Goal: Obtain resource: Obtain resource

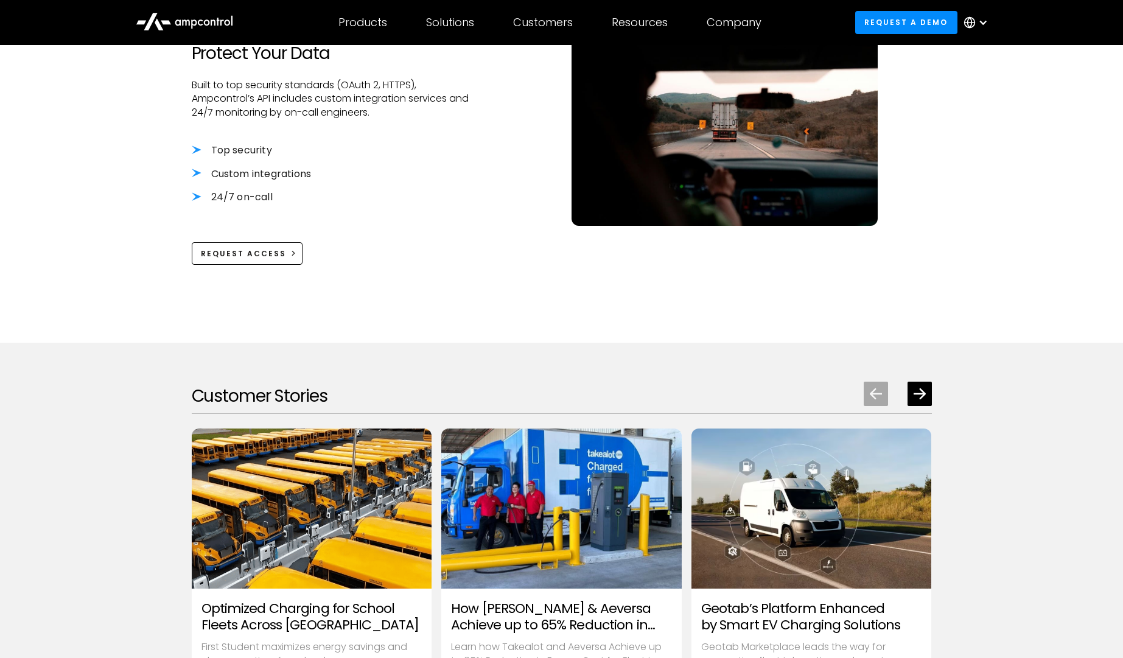
scroll to position [1169, 0]
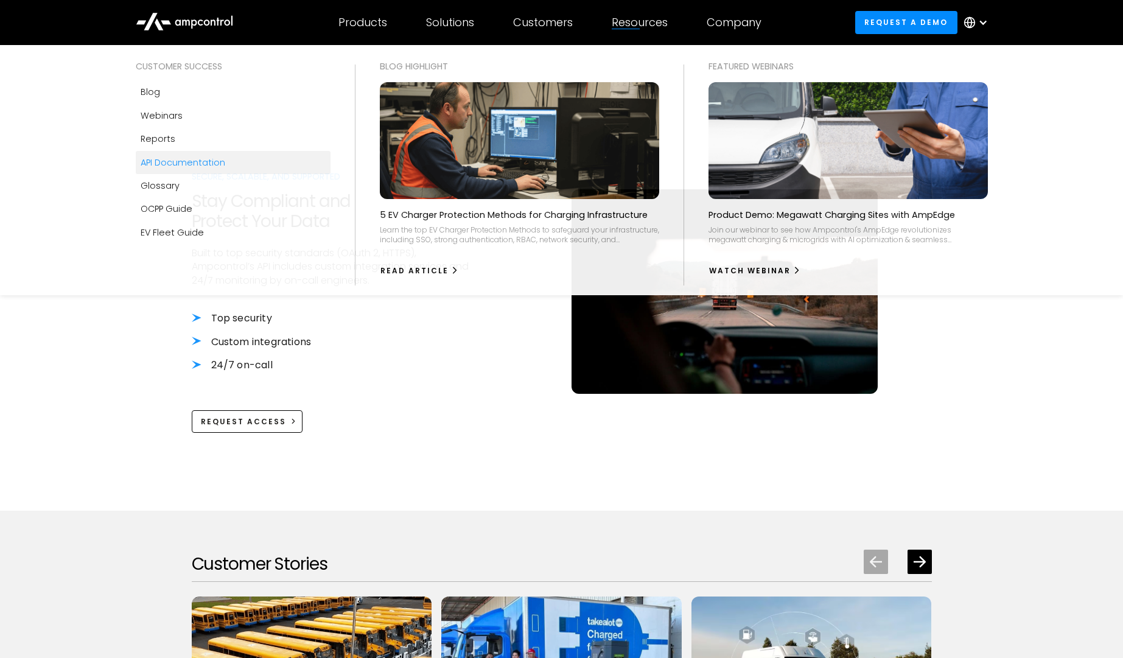
click at [636, 23] on div "Resources" at bounding box center [640, 22] width 56 height 13
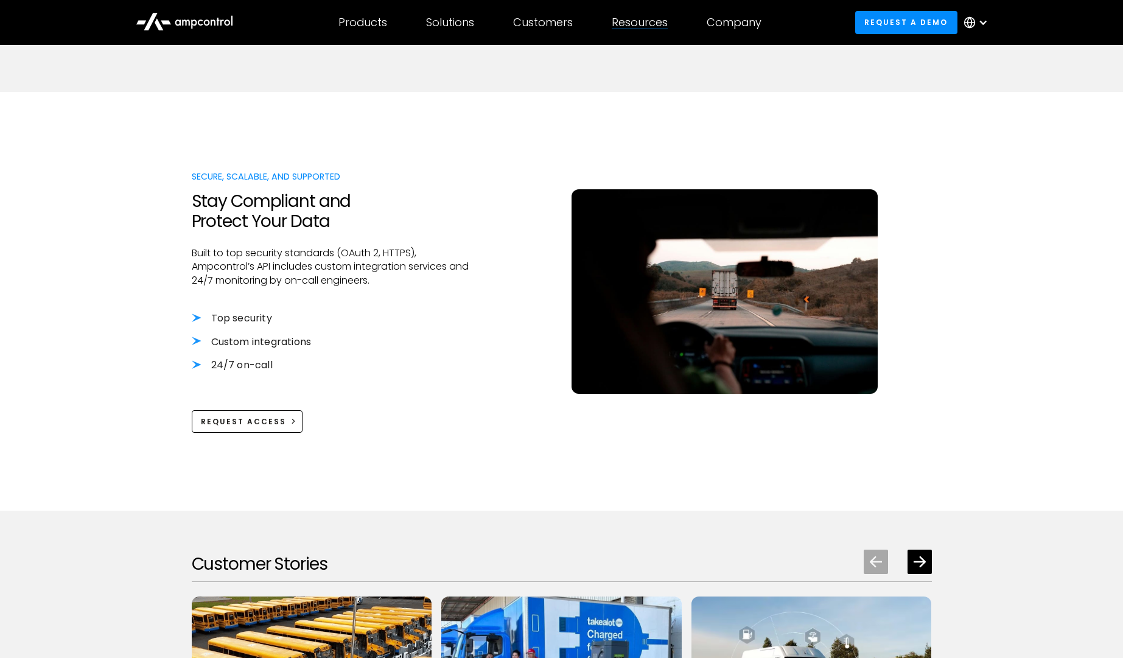
click at [636, 23] on div "Resources" at bounding box center [640, 22] width 56 height 13
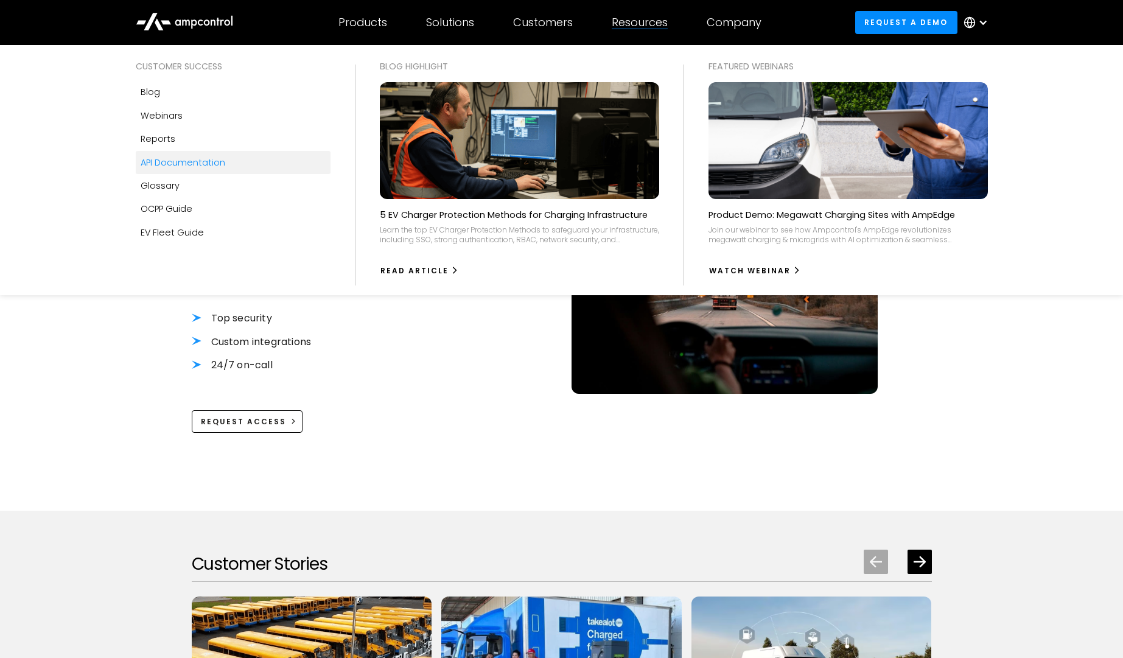
click at [181, 161] on div "API Documentation" at bounding box center [183, 162] width 85 height 13
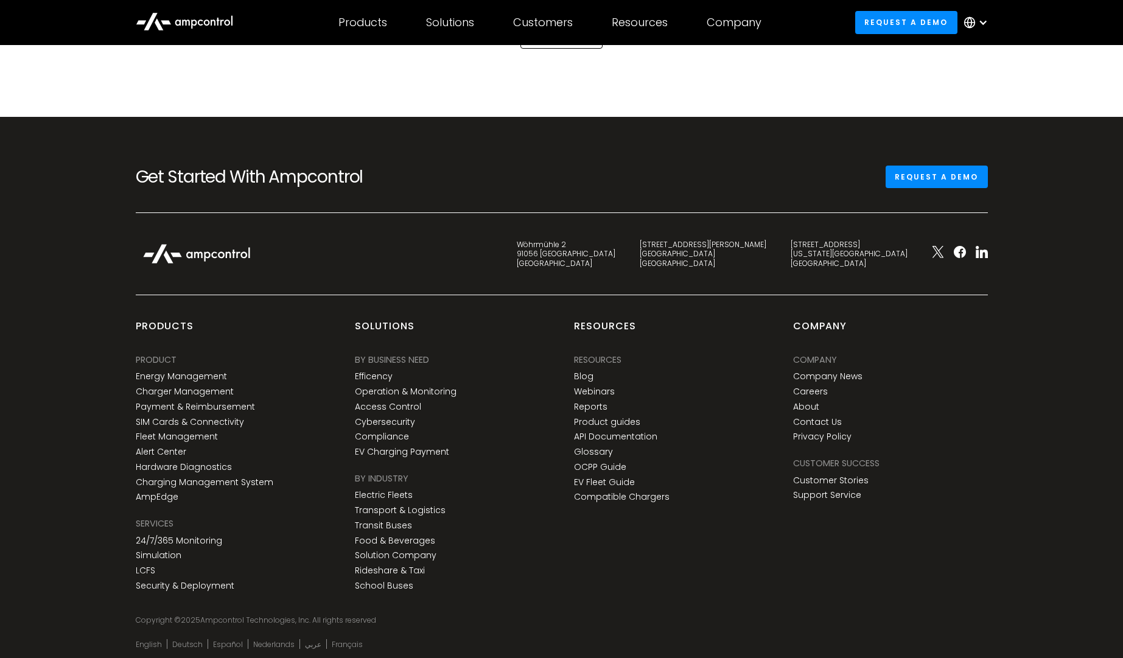
scroll to position [3141, 0]
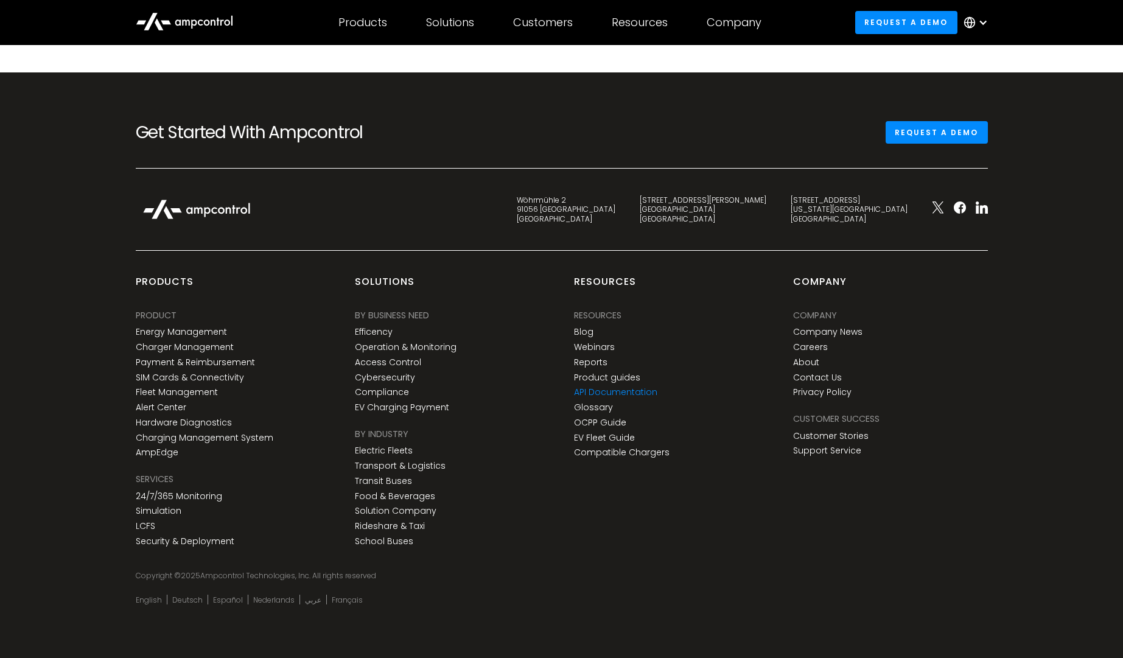
click at [634, 392] on link "API Documentation" at bounding box center [615, 392] width 83 height 10
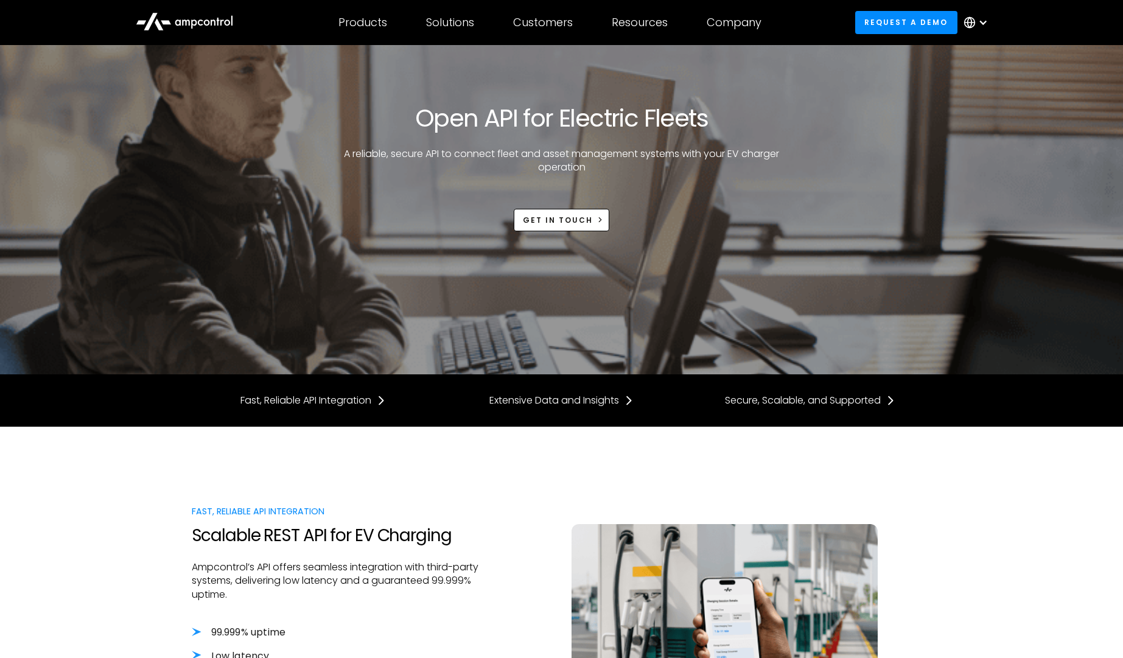
click at [306, 417] on div at bounding box center [561, 416] width 1123 height 19
click at [308, 407] on div "Fast, Reliable API Integration" at bounding box center [306, 400] width 131 height 13
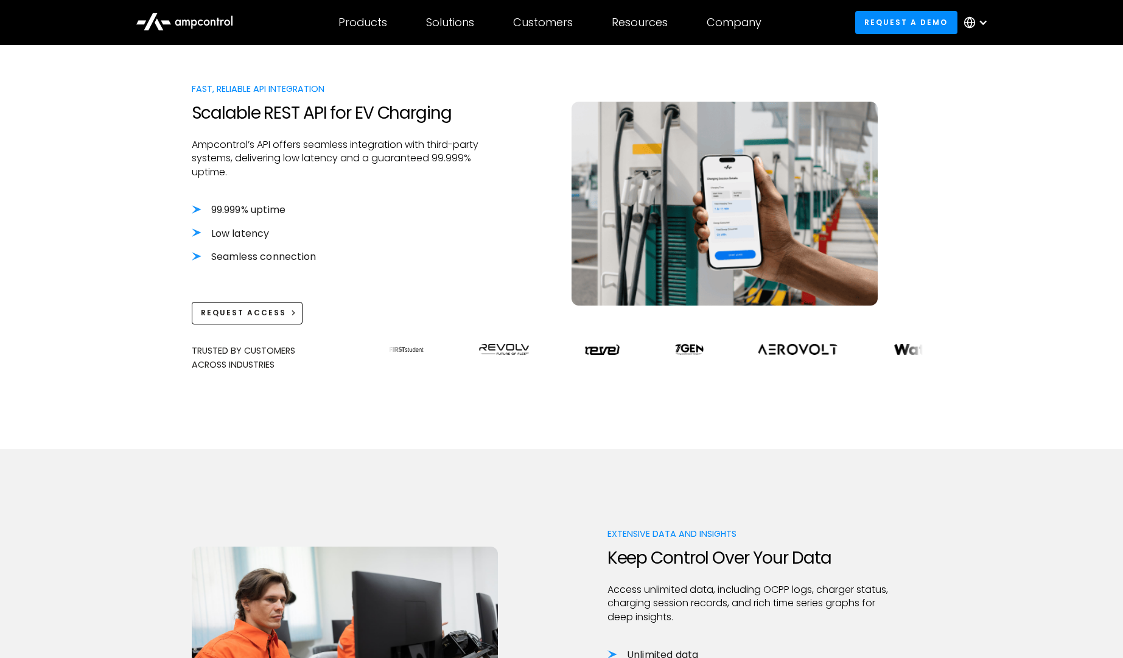
scroll to position [427, 0]
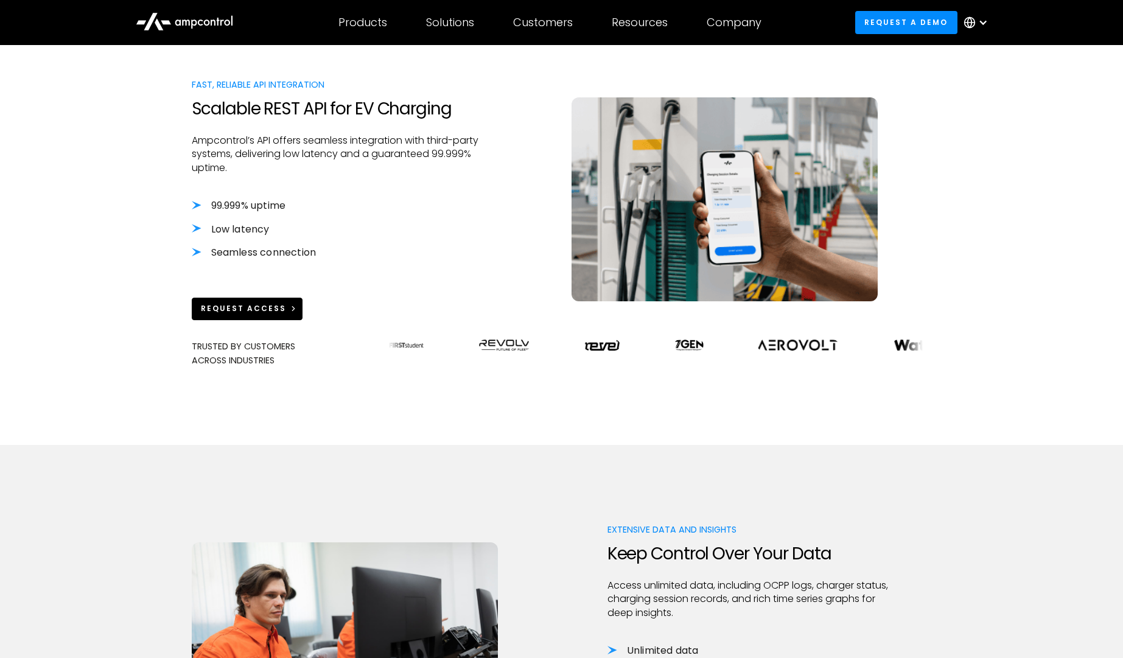
click at [258, 311] on div "Request Access" at bounding box center [243, 308] width 85 height 11
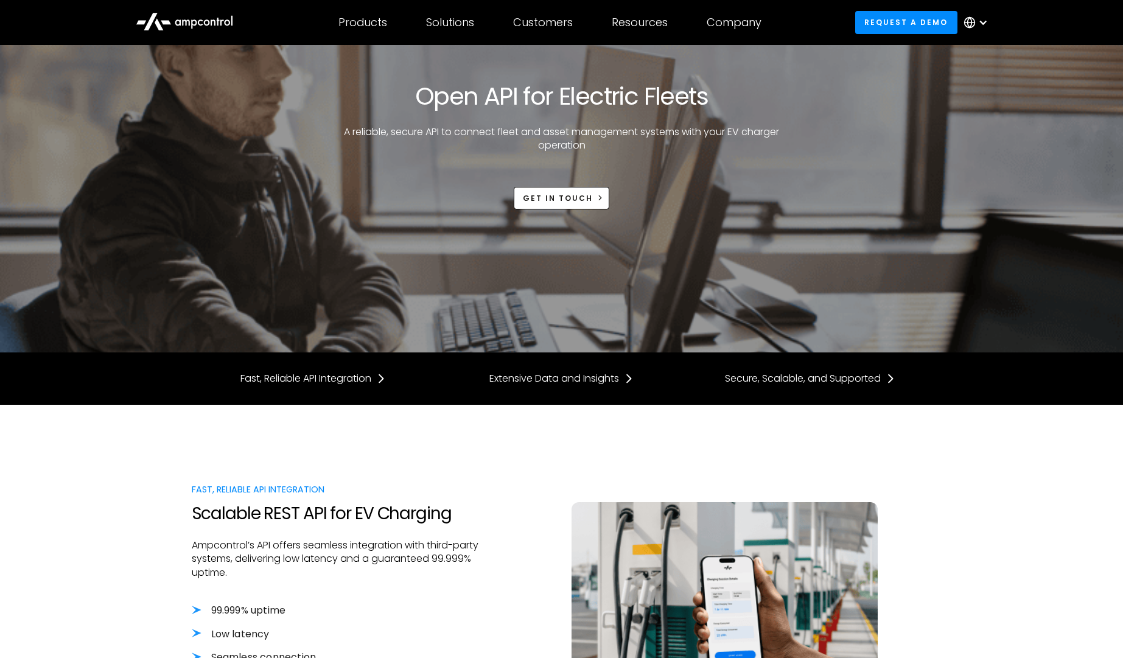
scroll to position [0, 0]
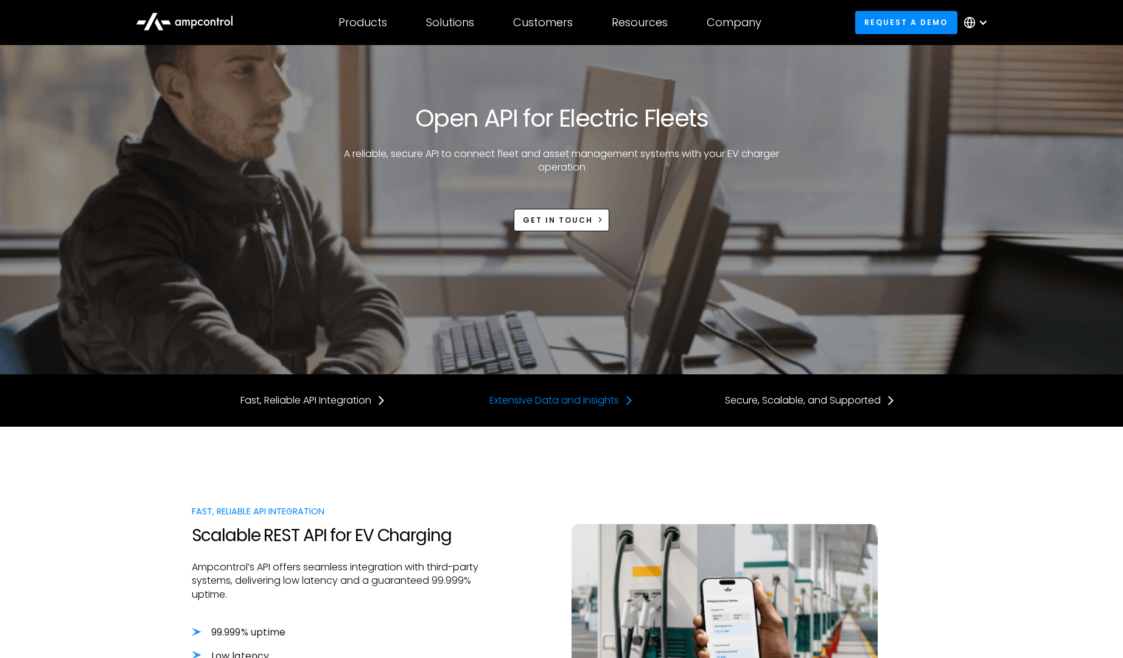
click at [555, 403] on div "Extensive Data and Insights" at bounding box center [555, 400] width 130 height 13
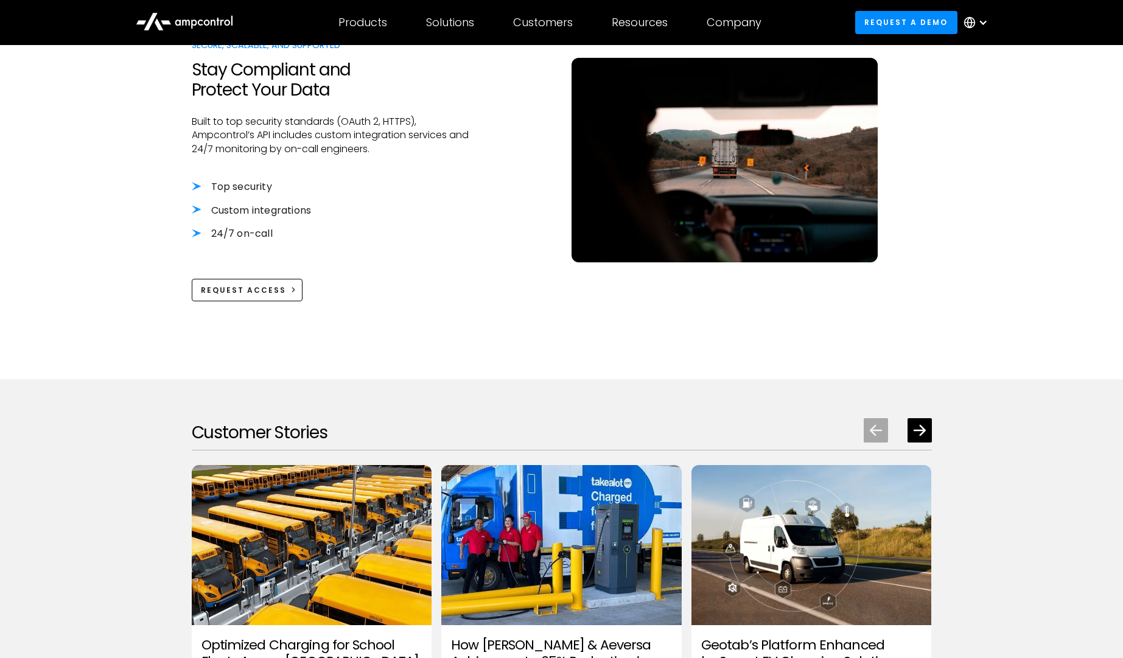
scroll to position [1457, 0]
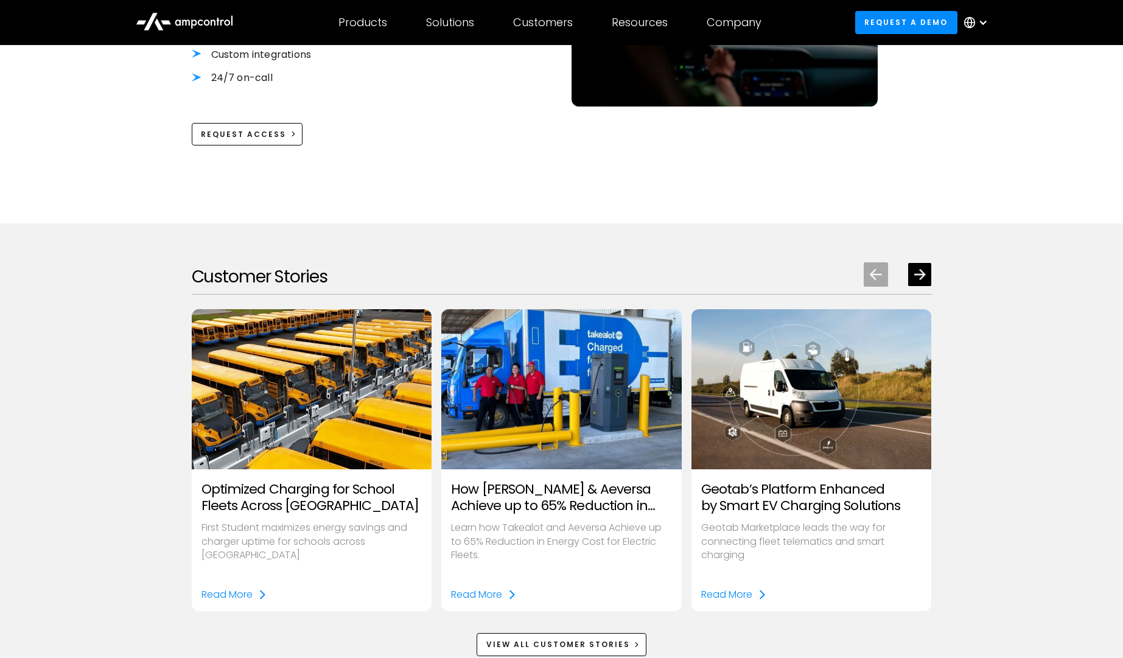
click at [922, 271] on icon "Next slide" at bounding box center [920, 274] width 12 height 10
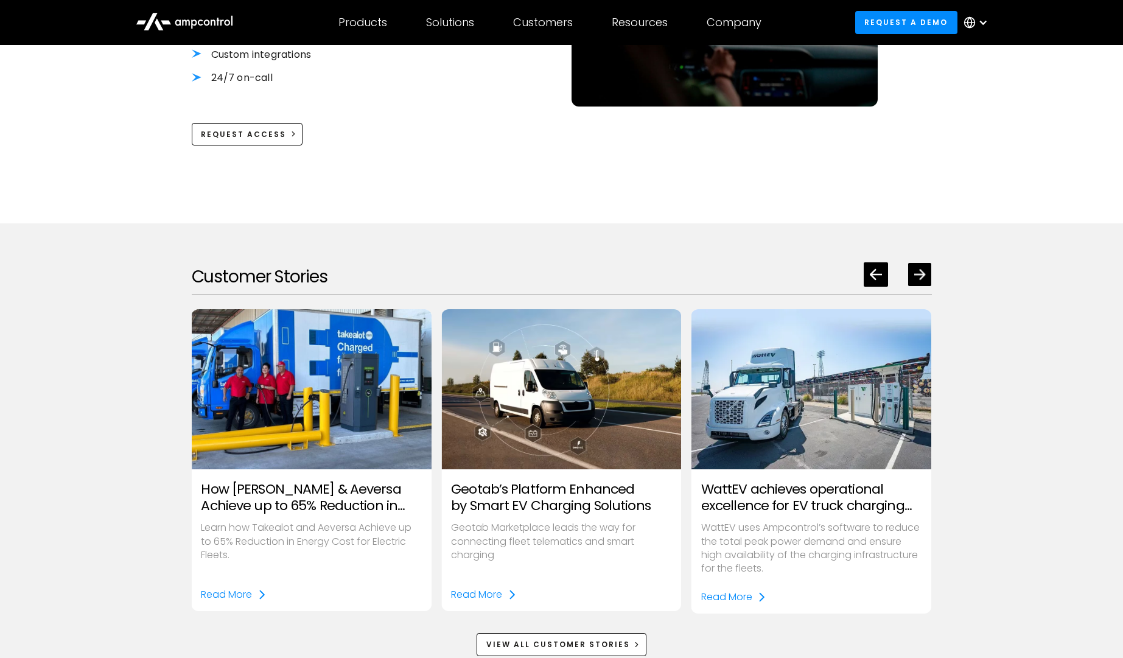
click at [922, 271] on icon "Next slide" at bounding box center [920, 274] width 12 height 10
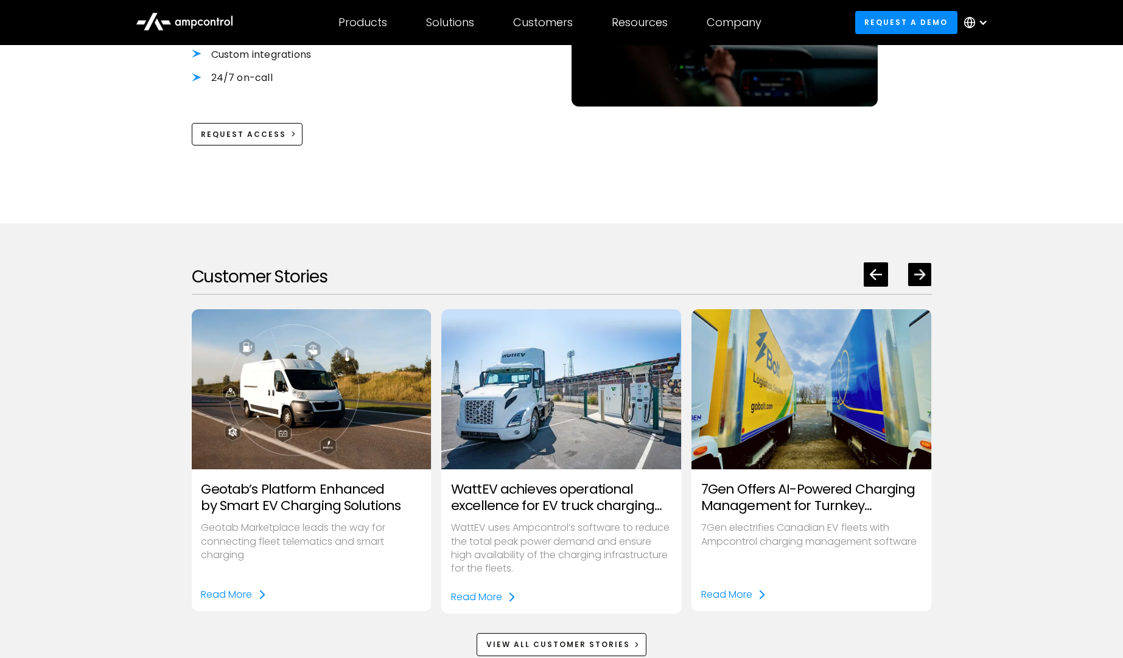
click at [922, 271] on icon "Next slide" at bounding box center [920, 274] width 12 height 10
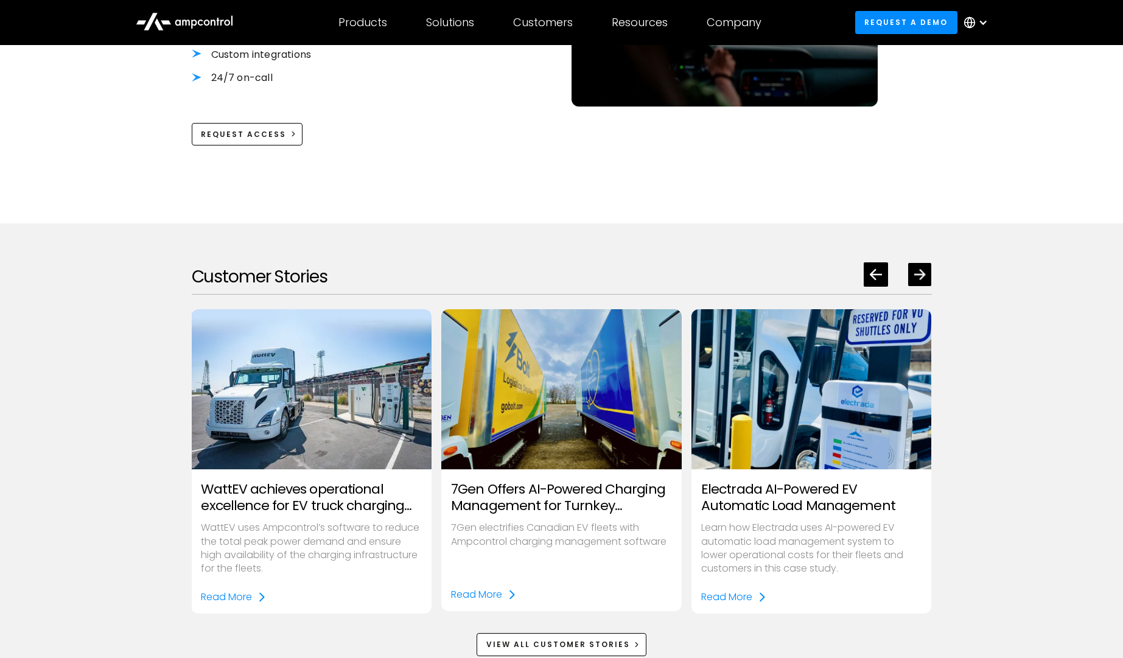
click at [922, 271] on icon "Next slide" at bounding box center [920, 274] width 12 height 10
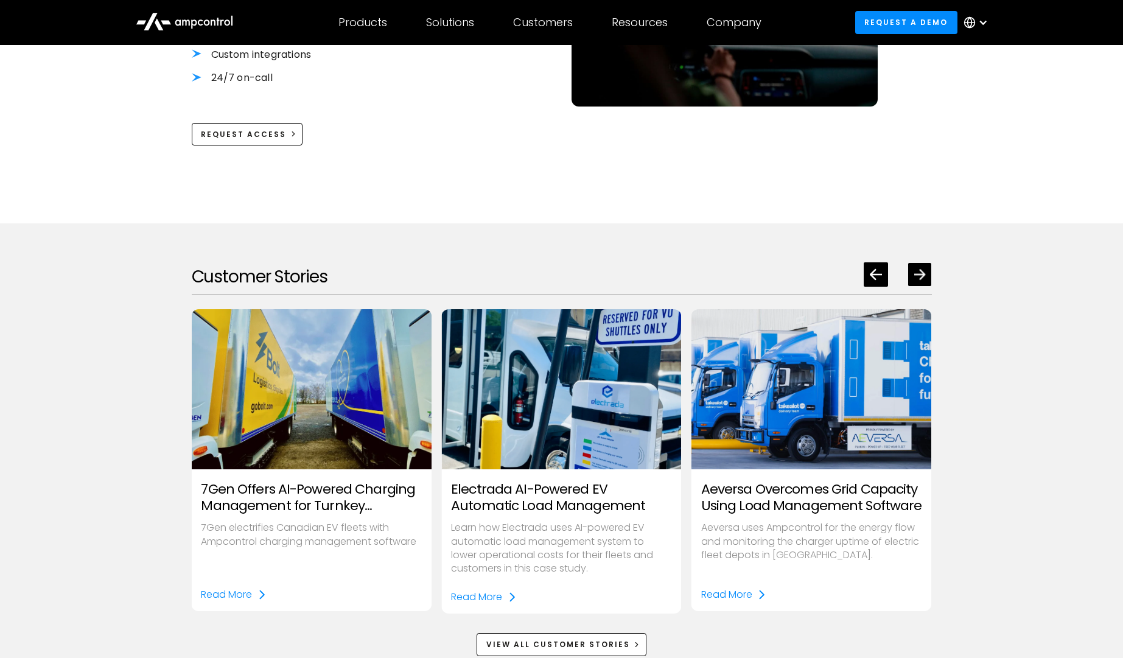
click at [922, 271] on icon "Next slide" at bounding box center [920, 274] width 12 height 10
